Goal: Information Seeking & Learning: Learn about a topic

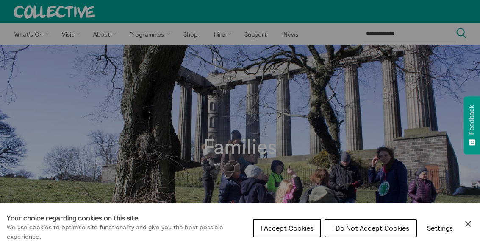
click at [357, 232] on button "I Do Not Accept Cookies" at bounding box center [371, 227] width 92 height 19
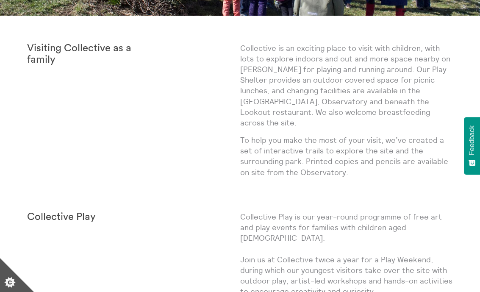
scroll to position [252, 0]
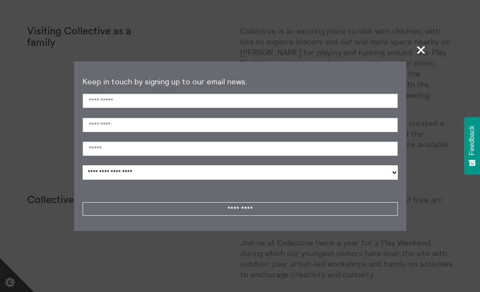
click at [423, 50] on span "+" at bounding box center [421, 49] width 25 height 25
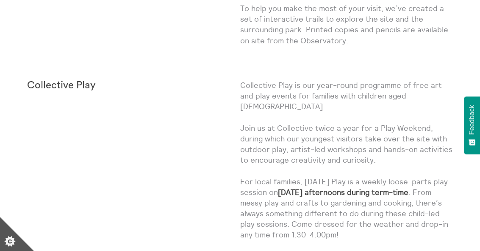
scroll to position [0, 0]
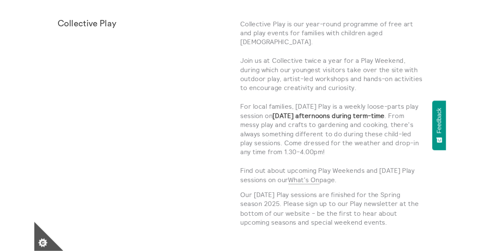
scroll to position [425, 0]
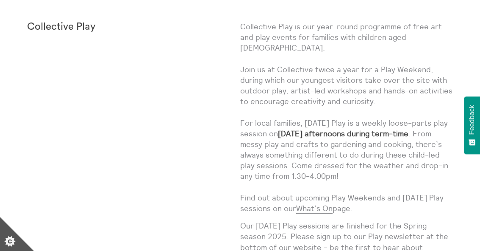
click at [324, 203] on link "What’s On" at bounding box center [314, 208] width 36 height 10
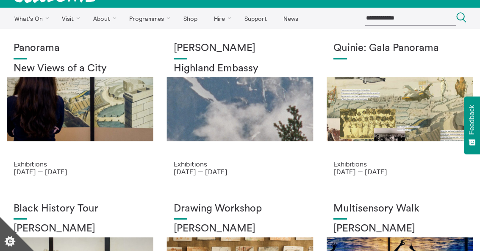
scroll to position [14, 0]
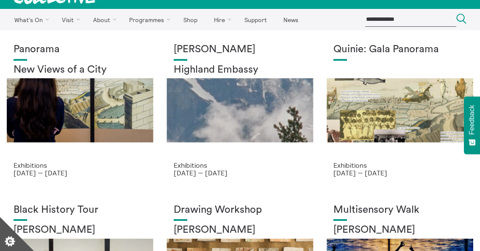
click at [408, 51] on h1 "Quinie: Gala Panorama" at bounding box center [400, 50] width 133 height 12
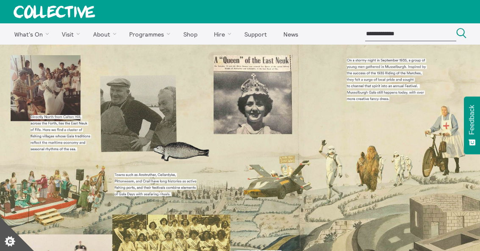
click at [231, 215] on img at bounding box center [240, 215] width 480 height 340
